Goal: Task Accomplishment & Management: Use online tool/utility

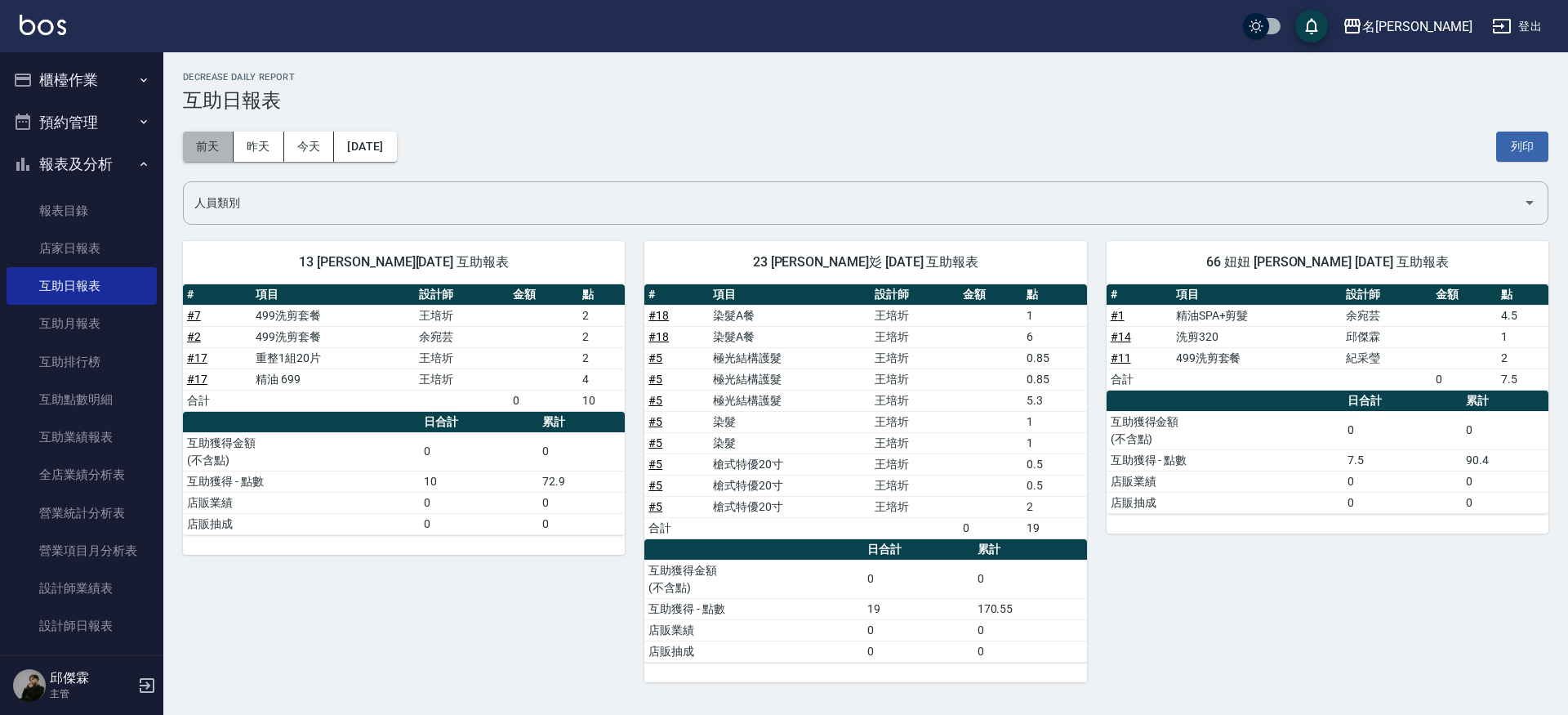
click at [199, 147] on button "前天" at bounding box center [209, 146] width 50 height 30
click at [659, 380] on link "# 5" at bounding box center [655, 378] width 14 height 13
click at [660, 378] on link "# 5" at bounding box center [655, 378] width 14 height 13
click at [650, 399] on link "# 5" at bounding box center [655, 400] width 14 height 13
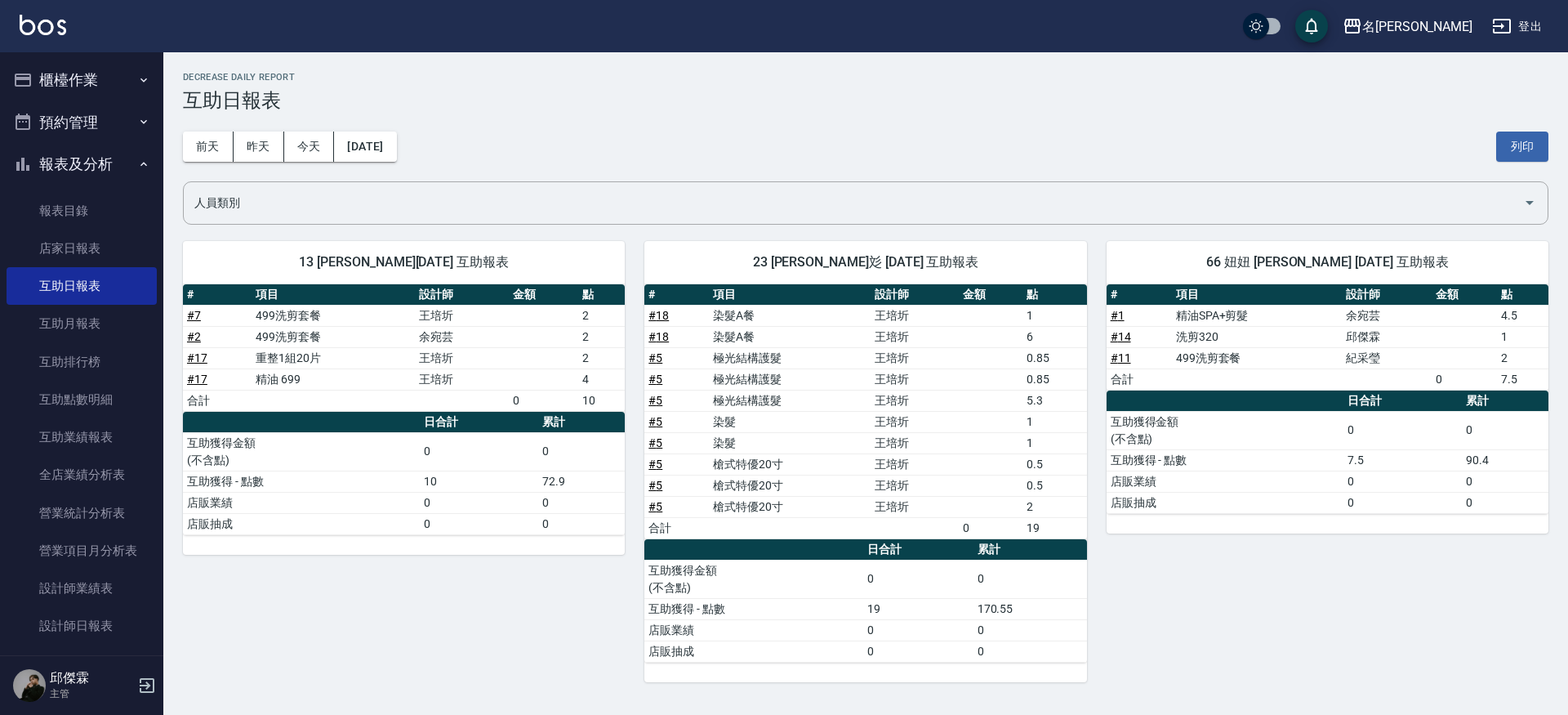
click at [659, 317] on link "# 18" at bounding box center [658, 314] width 20 height 13
click at [658, 394] on link "# 5" at bounding box center [655, 400] width 14 height 13
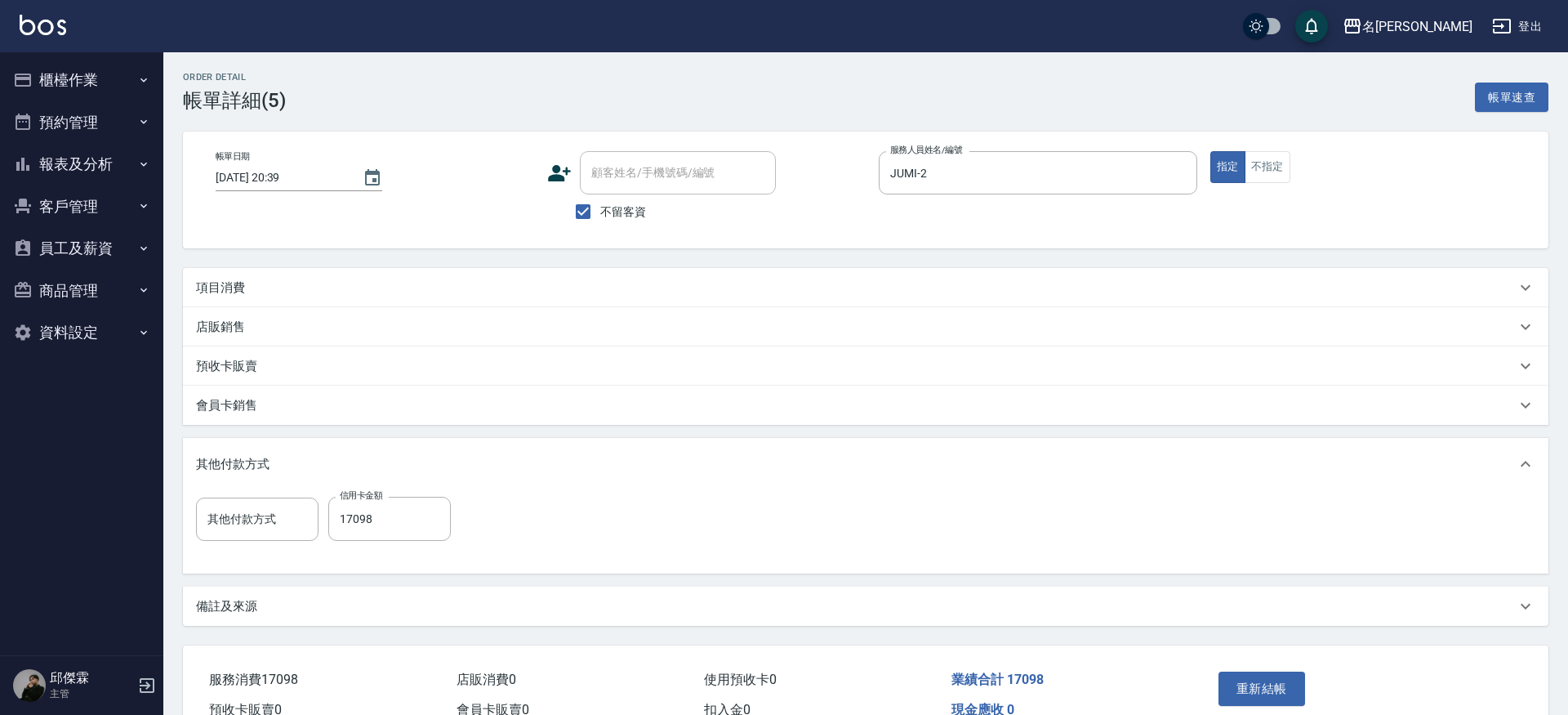
type input "[DATE] 20:39"
checkbox input "true"
type input "JUMI-2"
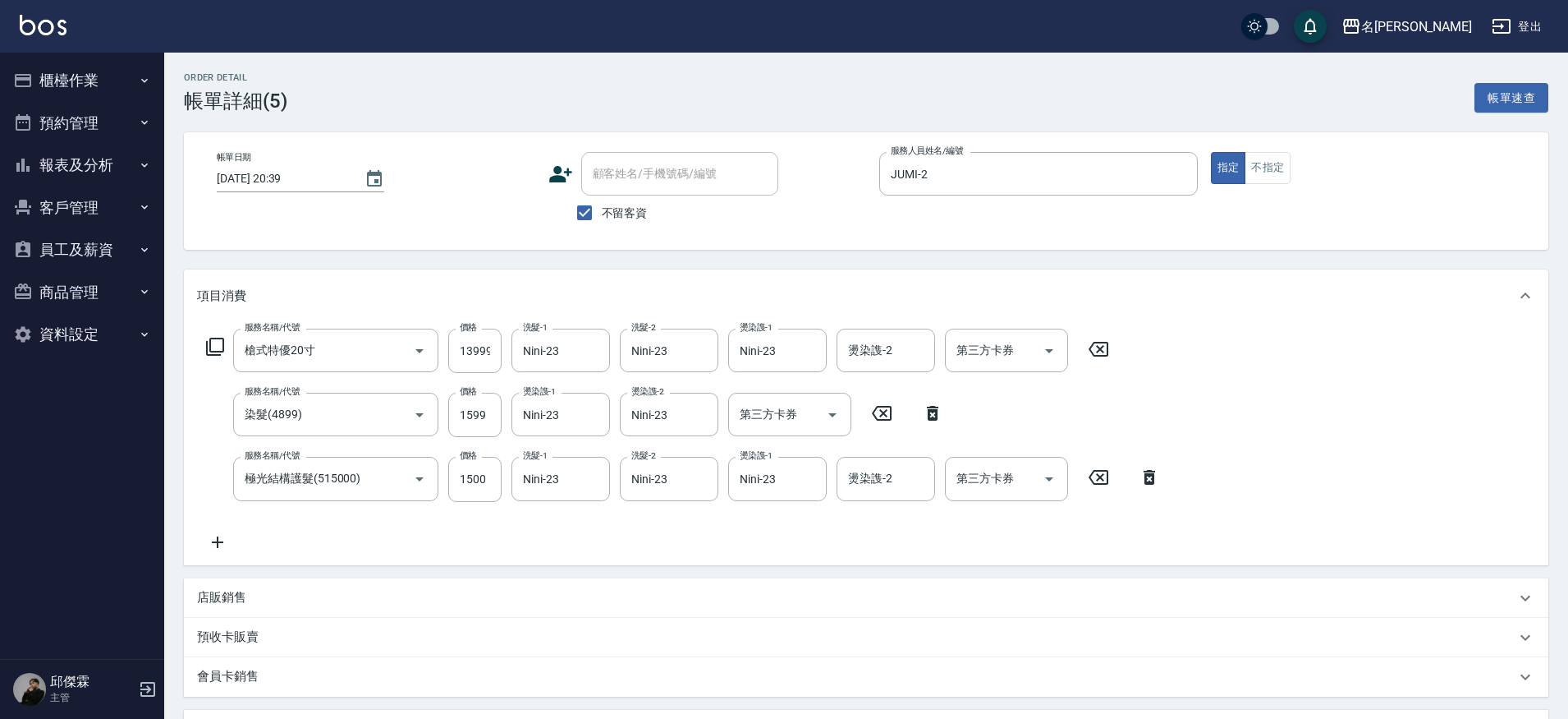
type input "信用卡"
type input "槍式特優20寸"
type input "染髮(4899)"
type input "極光結構護髮(515000)"
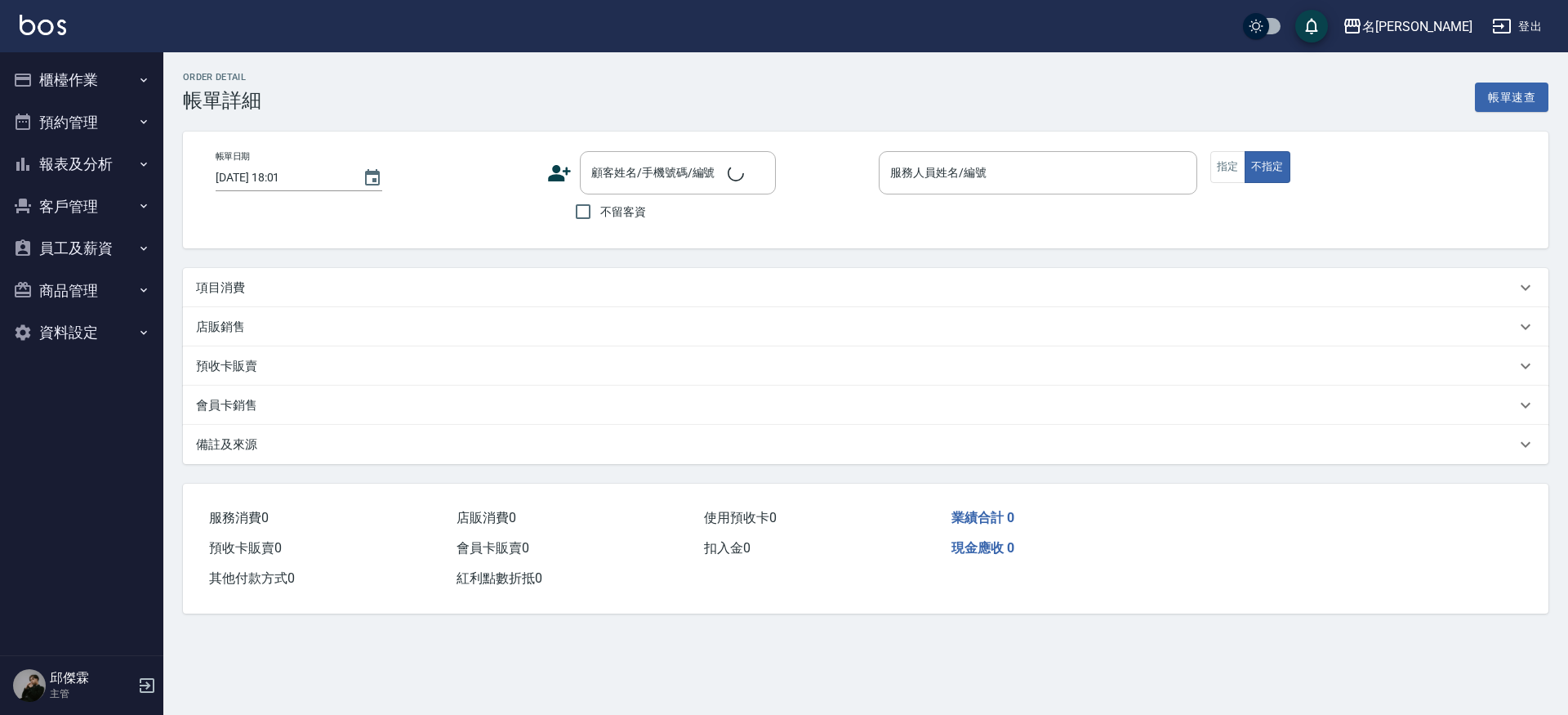
type input "[DATE] 20:39"
checkbox input "true"
type input "JUMI-2"
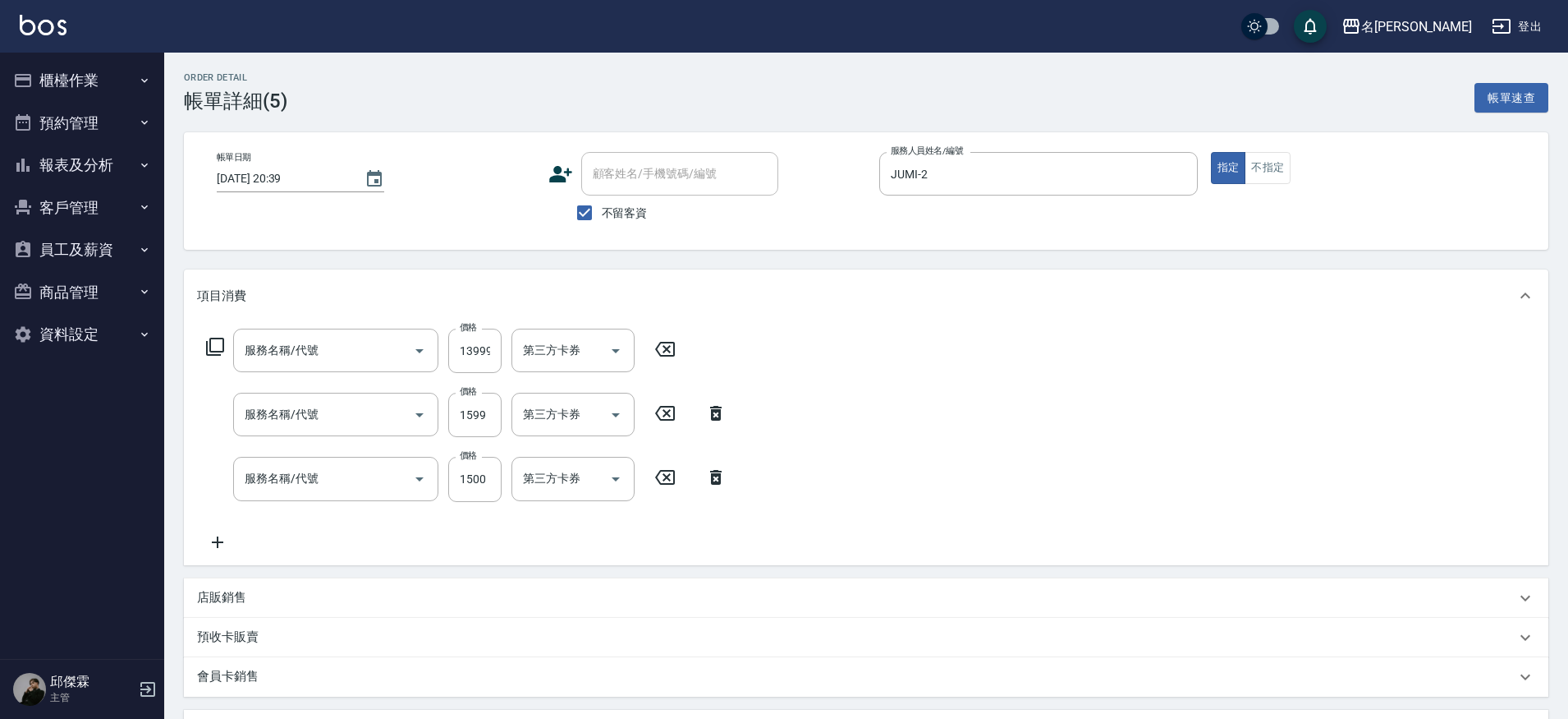
type input "信用卡"
type input "槍式特優20寸"
type input "染髮(4899)"
type input "極光結構護髮(515000)"
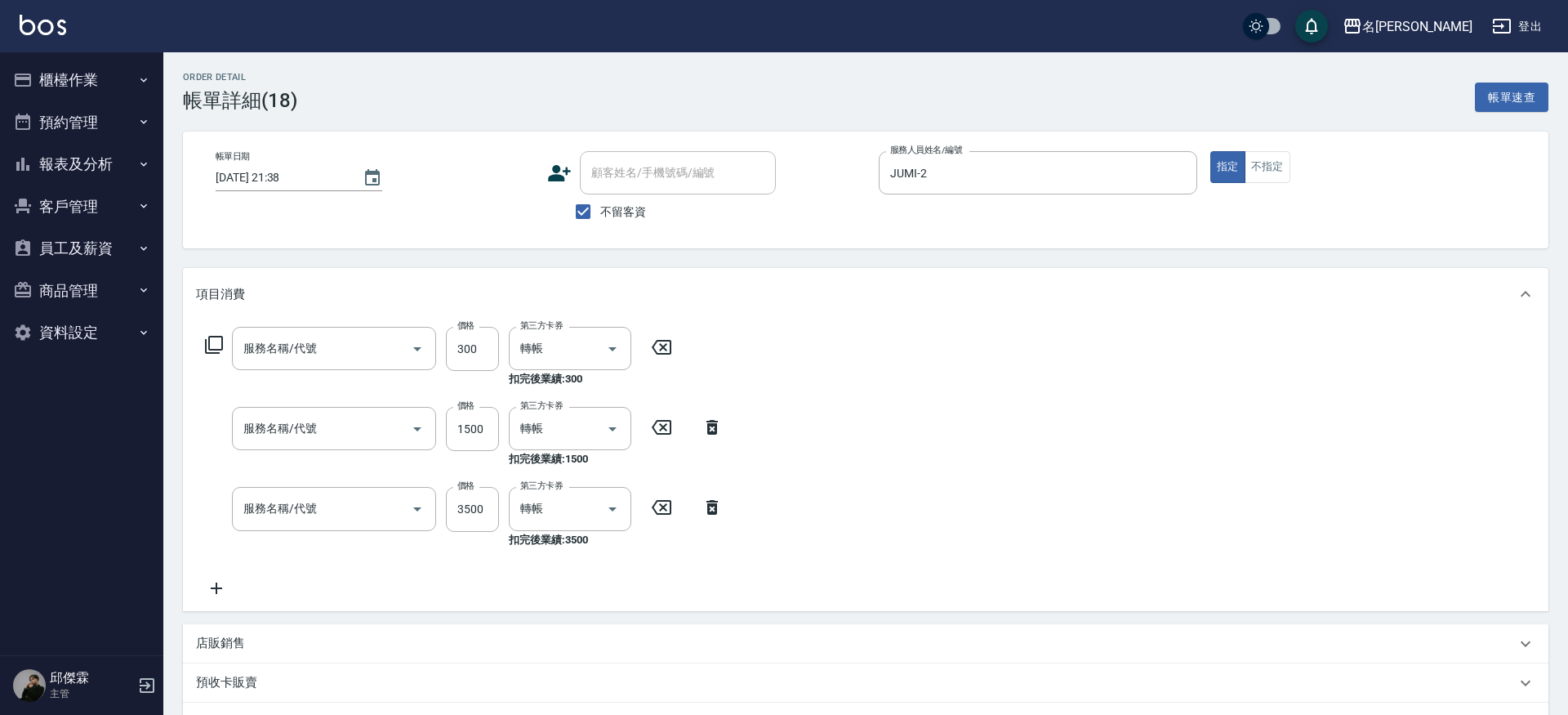
type input "重整1片(7007)"
type input "鉑金護髮(51500)"
type input "染髮A餐(41)"
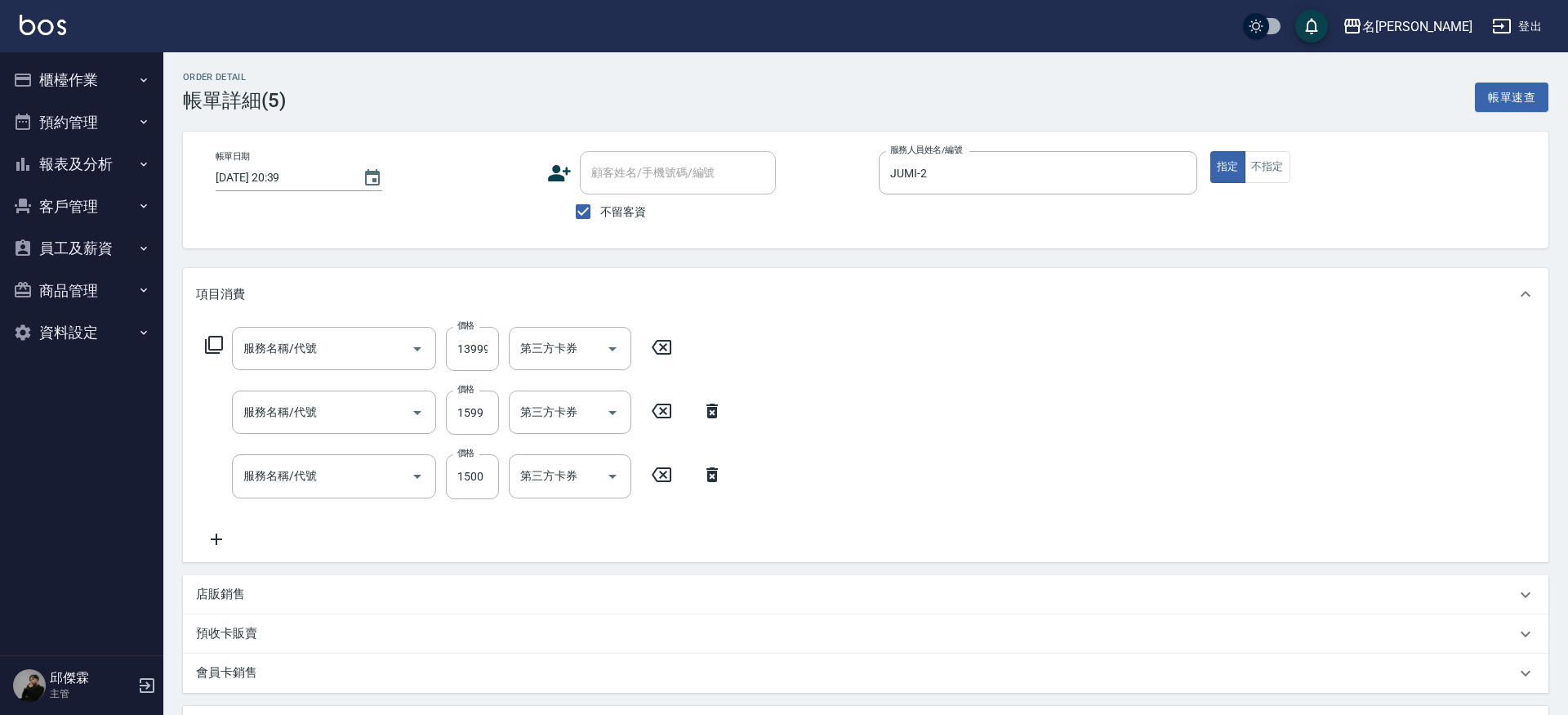
type input "槍式特優20寸"
type input "染髮(4899)"
type input "極光結構護髮(515000)"
type input "信用卡"
